Goal: Register for event/course

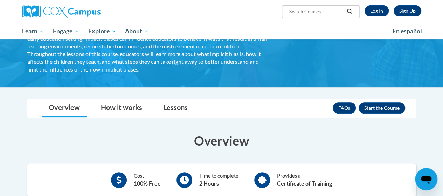
scroll to position [82, 0]
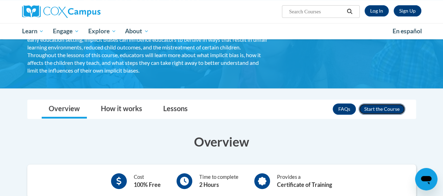
click at [375, 107] on button "Enroll" at bounding box center [382, 108] width 47 height 11
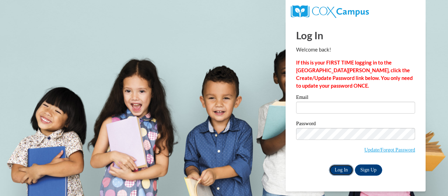
click at [340, 167] on input "Log In" at bounding box center [341, 169] width 25 height 11
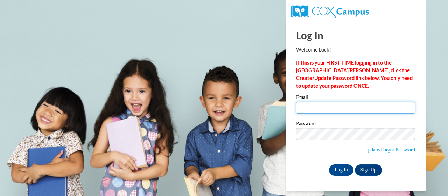
click at [316, 104] on input "Email" at bounding box center [355, 108] width 119 height 12
type input "Robynr@ymcaatlanta.org"
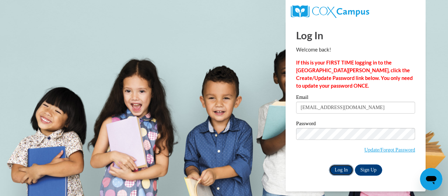
click at [335, 170] on input "Log In" at bounding box center [341, 169] width 25 height 11
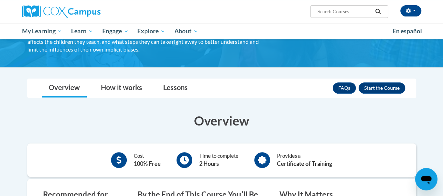
scroll to position [101, 0]
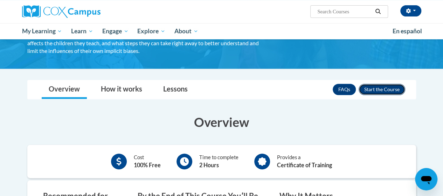
click at [369, 89] on button "Enroll" at bounding box center [382, 89] width 47 height 11
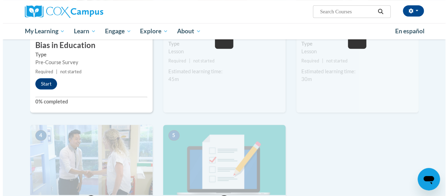
scroll to position [242, 0]
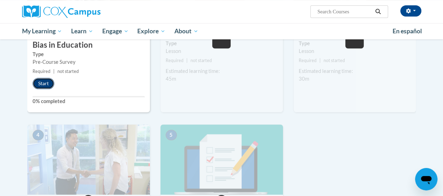
click at [44, 80] on button "Start" at bounding box center [44, 83] width 22 height 11
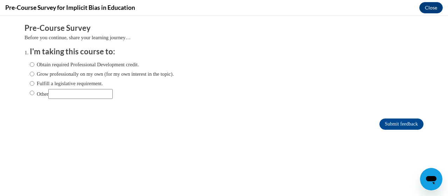
scroll to position [0, 0]
click at [30, 64] on input "Obtain required Professional Development credit." at bounding box center [32, 65] width 5 height 8
radio input "true"
click at [401, 122] on input "Submit feedback" at bounding box center [402, 123] width 44 height 11
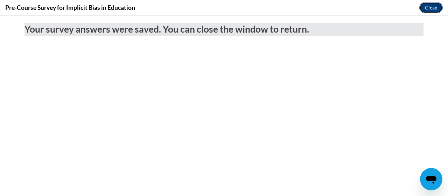
click at [430, 5] on button "Close" at bounding box center [431, 7] width 23 height 11
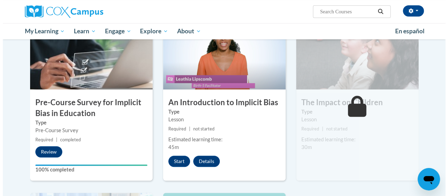
scroll to position [177, 0]
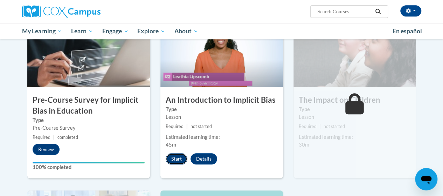
click at [171, 158] on button "Start" at bounding box center [177, 158] width 22 height 11
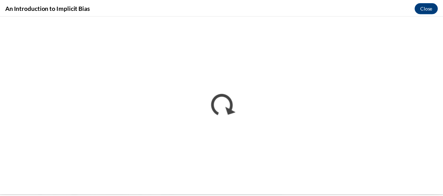
scroll to position [0, 0]
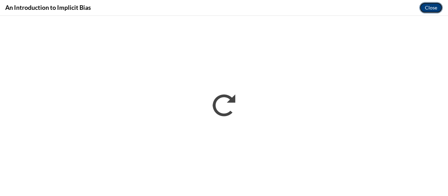
click at [437, 6] on button "Close" at bounding box center [431, 7] width 23 height 11
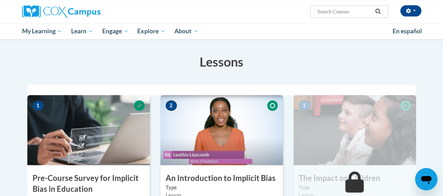
scroll to position [98, 0]
